Goal: Information Seeking & Learning: Learn about a topic

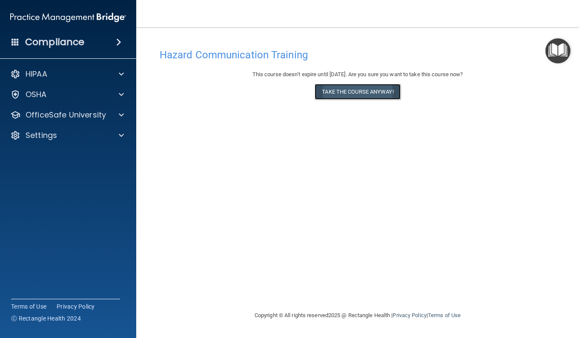
click at [367, 92] on button "Take the course anyway!" at bounding box center [358, 92] width 86 height 16
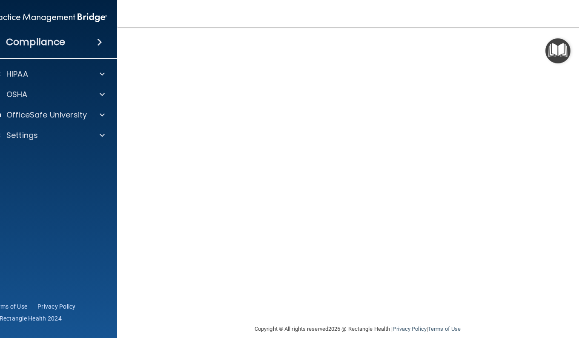
scroll to position [46, 0]
click at [567, 52] on img "Open Resource Center" at bounding box center [557, 50] width 25 height 25
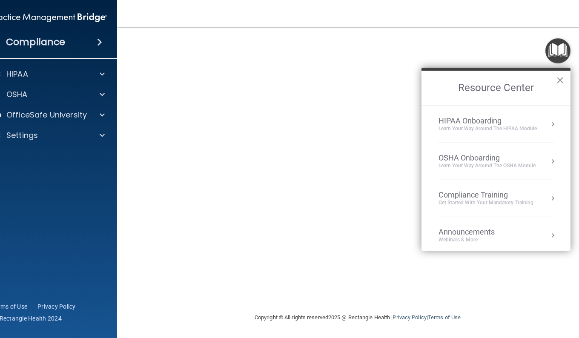
click at [558, 79] on button "×" at bounding box center [560, 80] width 8 height 14
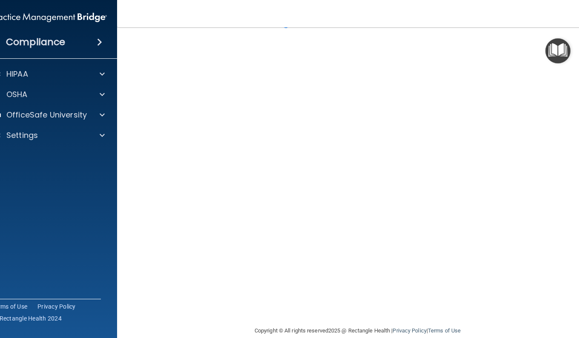
scroll to position [34, 0]
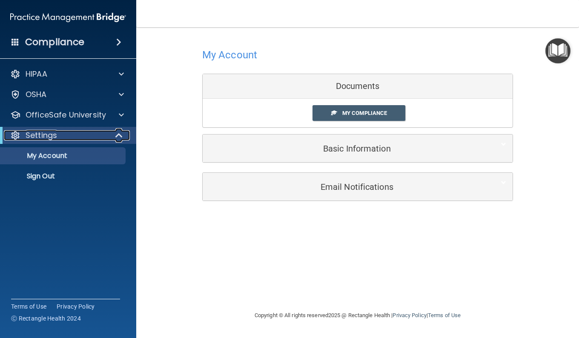
click at [58, 133] on div "Settings" at bounding box center [56, 135] width 105 height 10
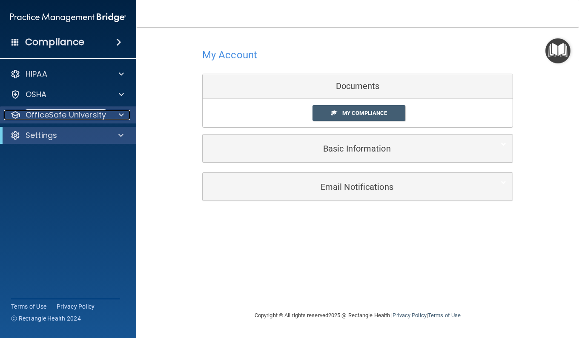
click at [96, 113] on p "OfficeSafe University" at bounding box center [66, 115] width 80 height 10
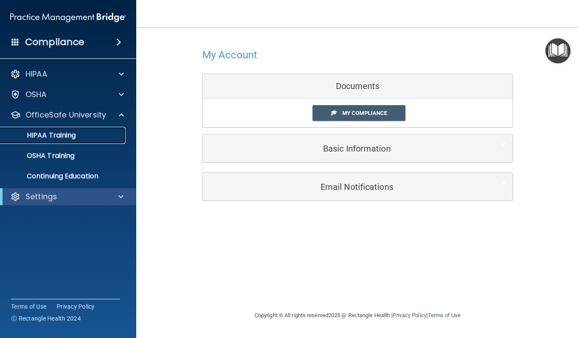
click at [52, 137] on p "HIPAA Training" at bounding box center [41, 135] width 70 height 9
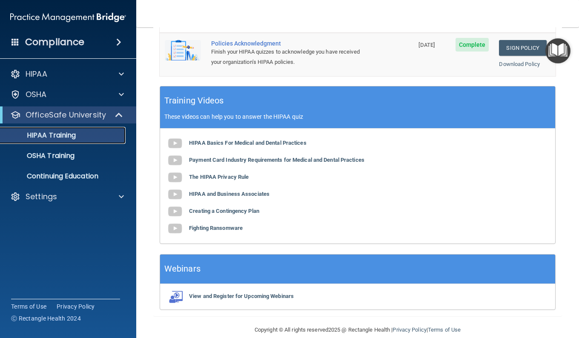
scroll to position [333, 0]
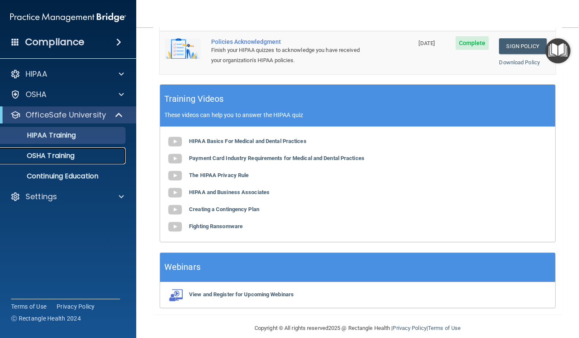
click at [50, 154] on p "OSHA Training" at bounding box center [40, 156] width 69 height 9
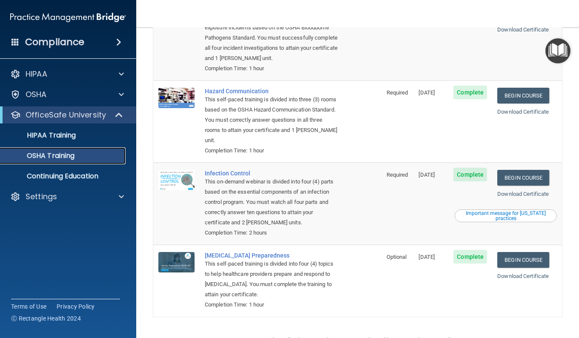
scroll to position [132, 0]
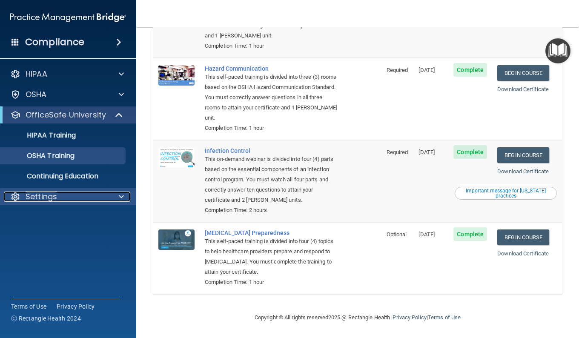
click at [44, 196] on p "Settings" at bounding box center [42, 197] width 32 height 10
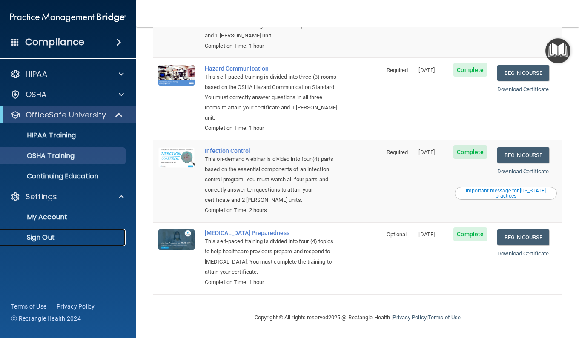
click at [48, 241] on p "Sign Out" at bounding box center [64, 237] width 116 height 9
